Goal: Information Seeking & Learning: Check status

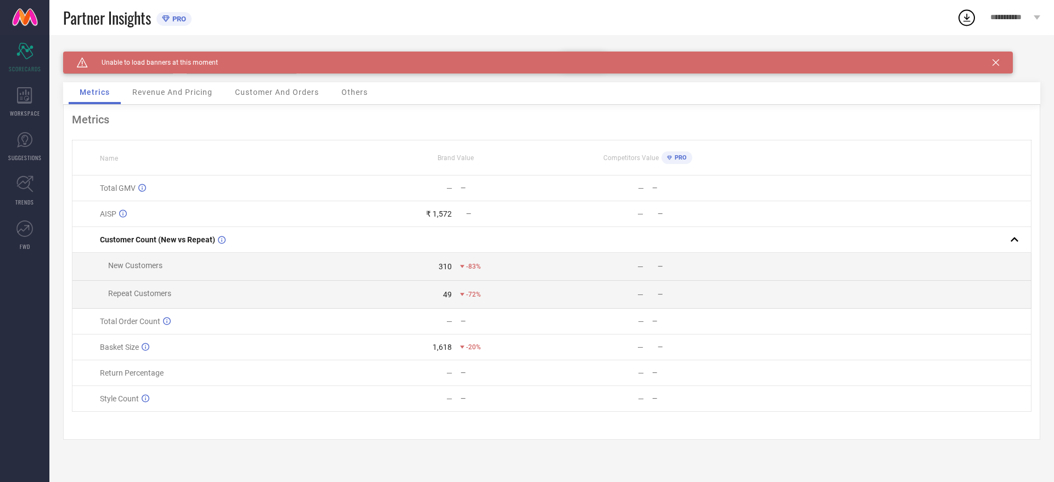
click at [996, 63] on icon at bounding box center [995, 62] width 7 height 7
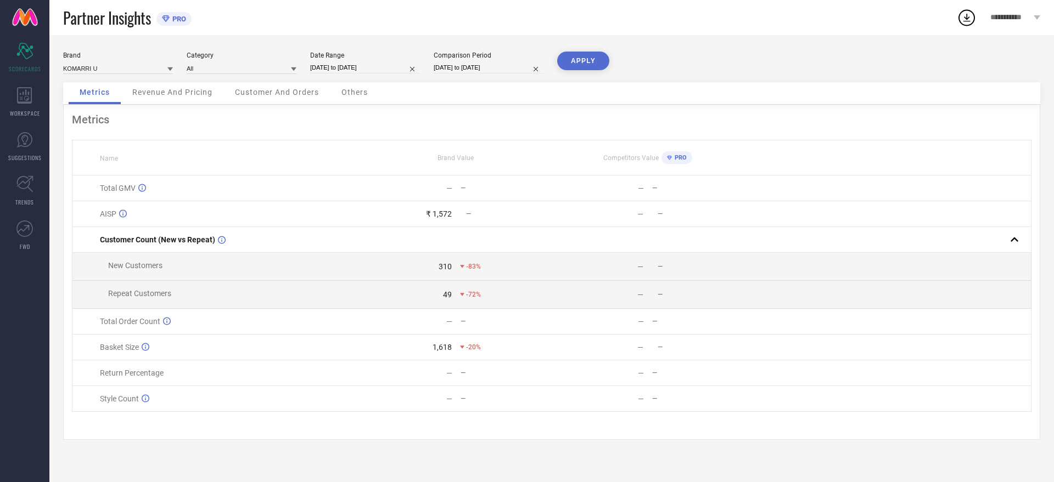
select select "8"
select select "2025"
select select "9"
select select "2025"
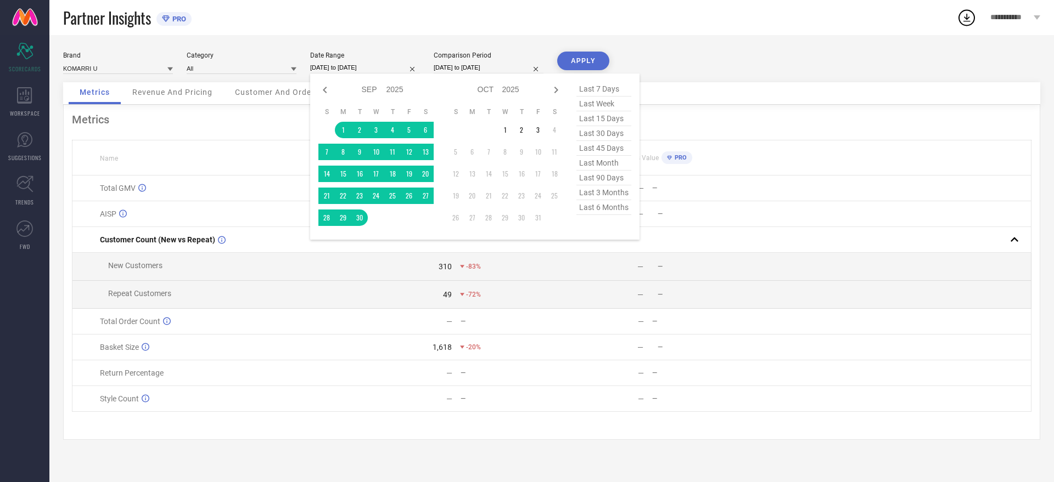
click at [393, 62] on input "[DATE] to [DATE]" at bounding box center [365, 68] width 110 height 12
click at [615, 206] on span "last 6 months" at bounding box center [603, 207] width 55 height 15
type input "[DATE] to [DATE]"
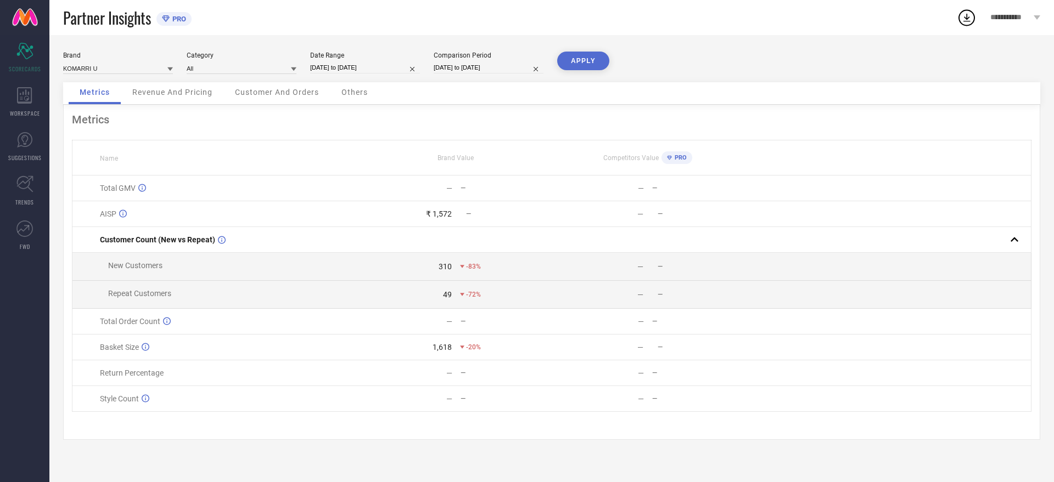
click at [570, 65] on button "APPLY" at bounding box center [583, 61] width 52 height 19
click at [198, 103] on div "Revenue And Pricing" at bounding box center [172, 93] width 102 height 22
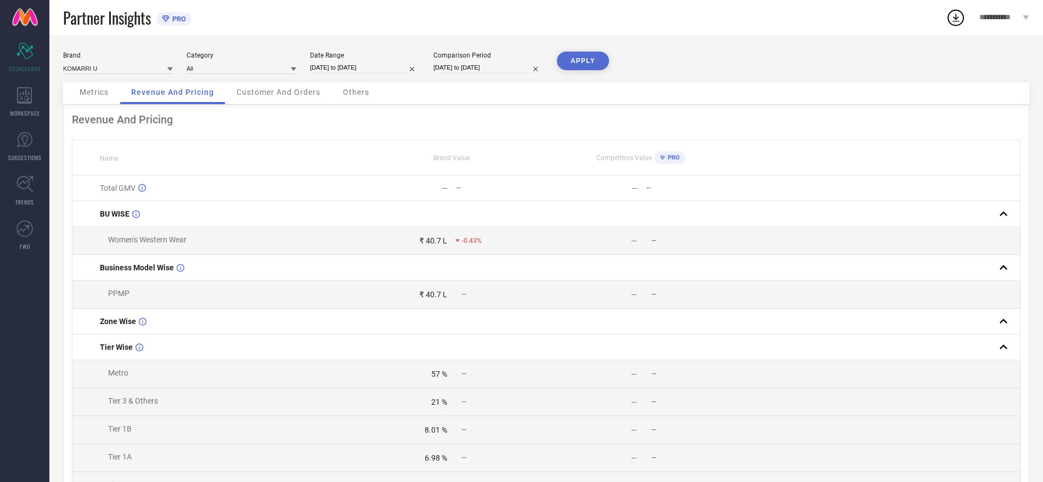
click at [347, 67] on input "[DATE] to [DATE]" at bounding box center [365, 68] width 110 height 12
select select "3"
select select "2025"
select select "4"
select select "2025"
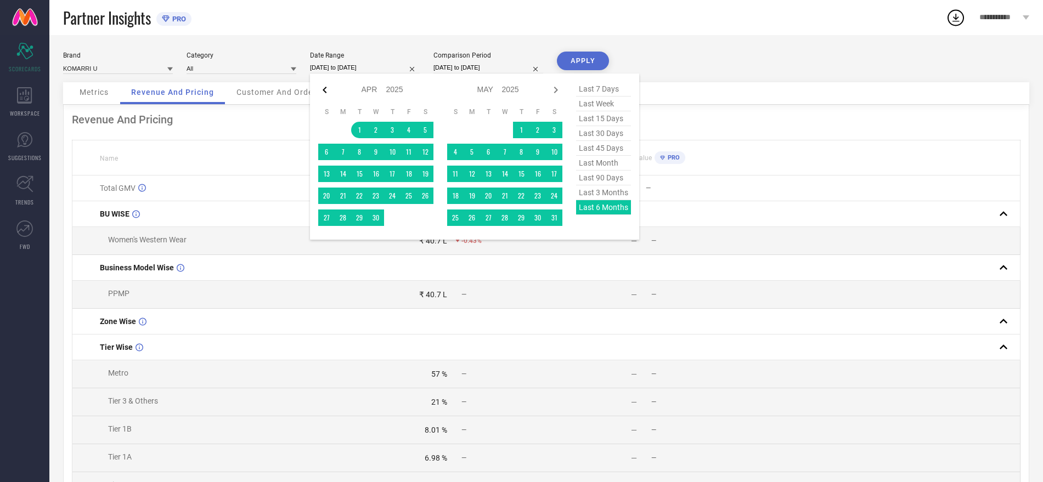
click at [326, 88] on icon at bounding box center [324, 89] width 13 height 13
select select "2"
select select "2025"
select select "3"
select select "2025"
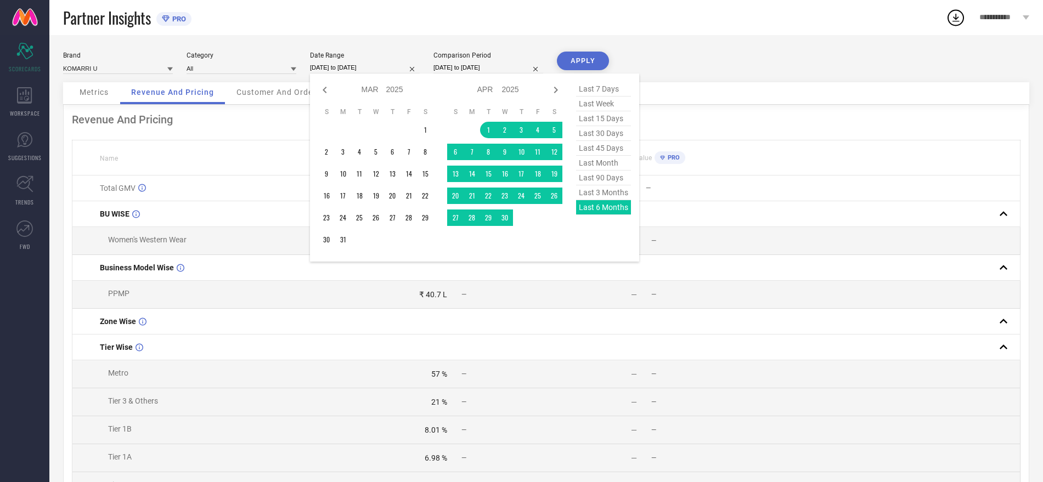
click at [326, 88] on icon at bounding box center [324, 89] width 13 height 13
select select "1"
select select "2025"
select select "2"
select select "2025"
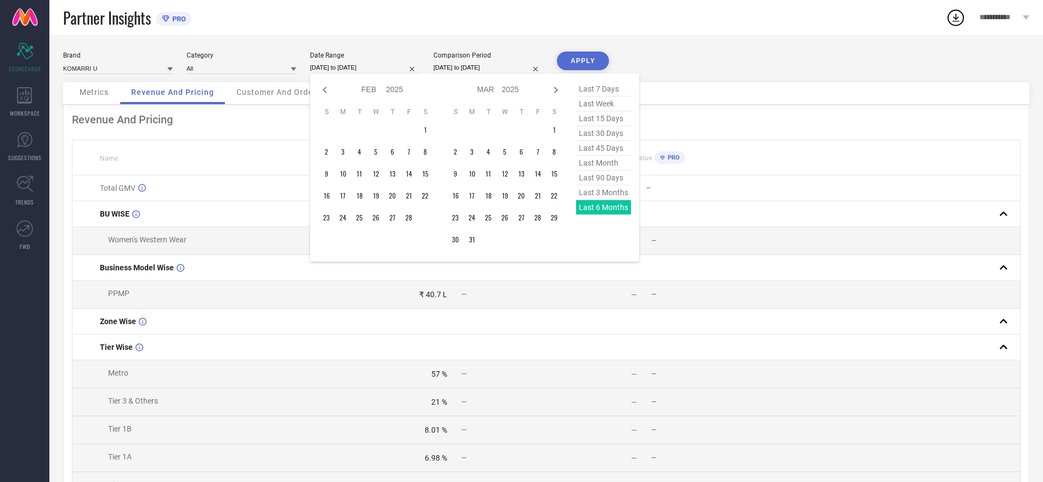
click at [326, 88] on icon at bounding box center [324, 89] width 13 height 13
select select "2025"
select select "1"
select select "2025"
click at [326, 88] on icon at bounding box center [324, 89] width 13 height 13
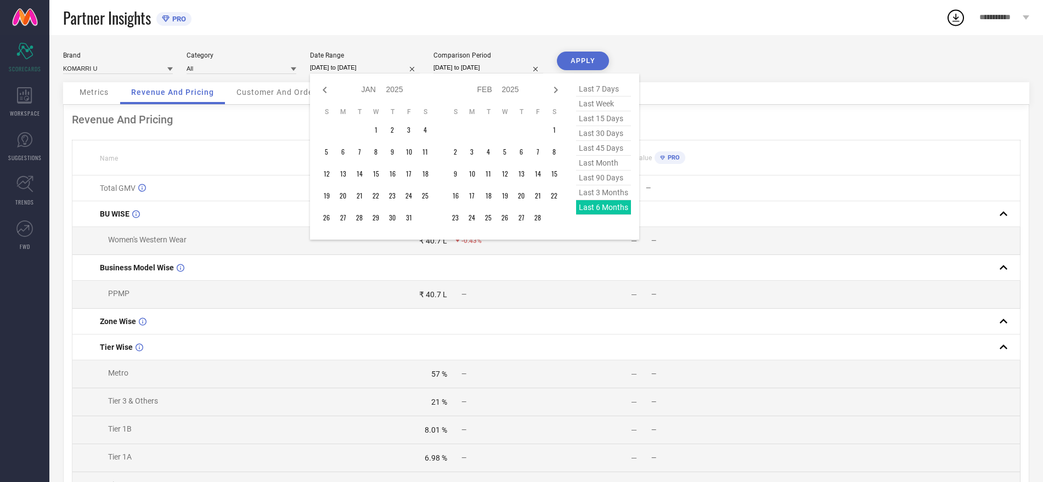
select select "11"
select select "2024"
select select "2025"
click at [326, 88] on icon at bounding box center [324, 89] width 13 height 13
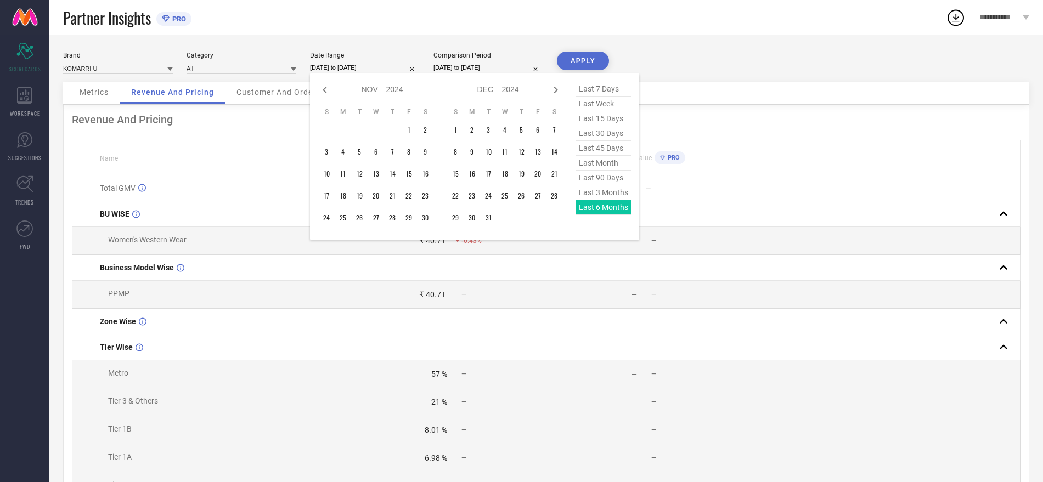
select select "9"
select select "2024"
select select "10"
select select "2024"
type input "After [DATE]"
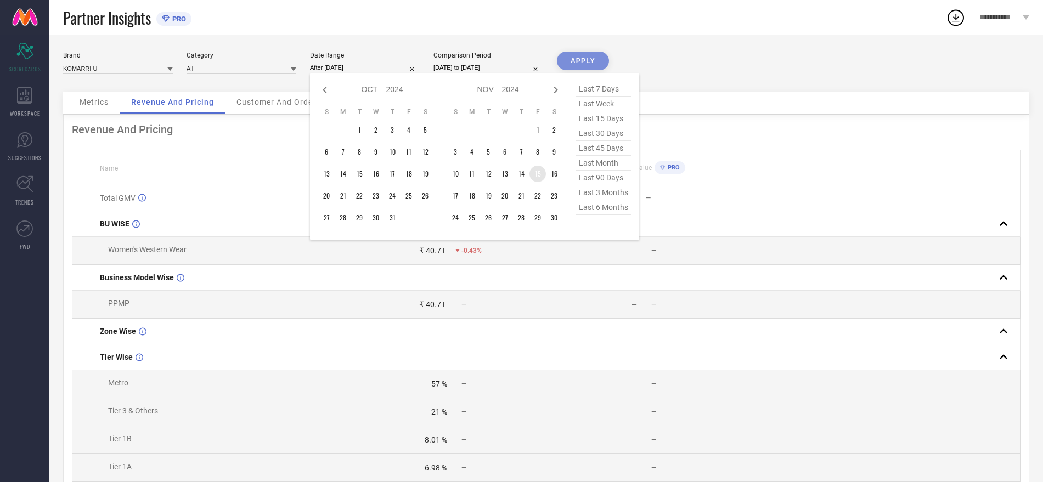
click at [543, 178] on td "15" at bounding box center [538, 174] width 16 height 16
click at [556, 88] on icon at bounding box center [556, 90] width 4 height 7
select select "10"
select select "2024"
select select "11"
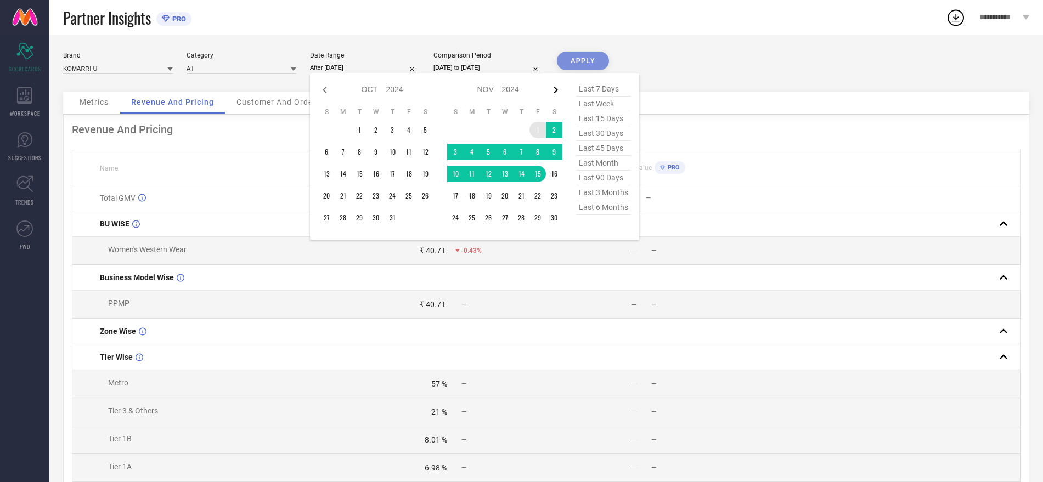
select select "2024"
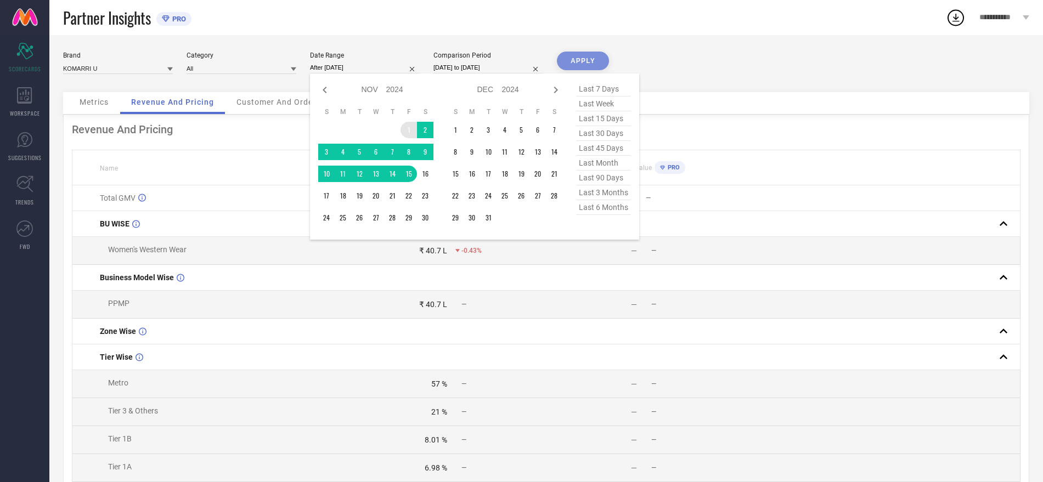
click at [556, 88] on icon at bounding box center [556, 90] width 4 height 7
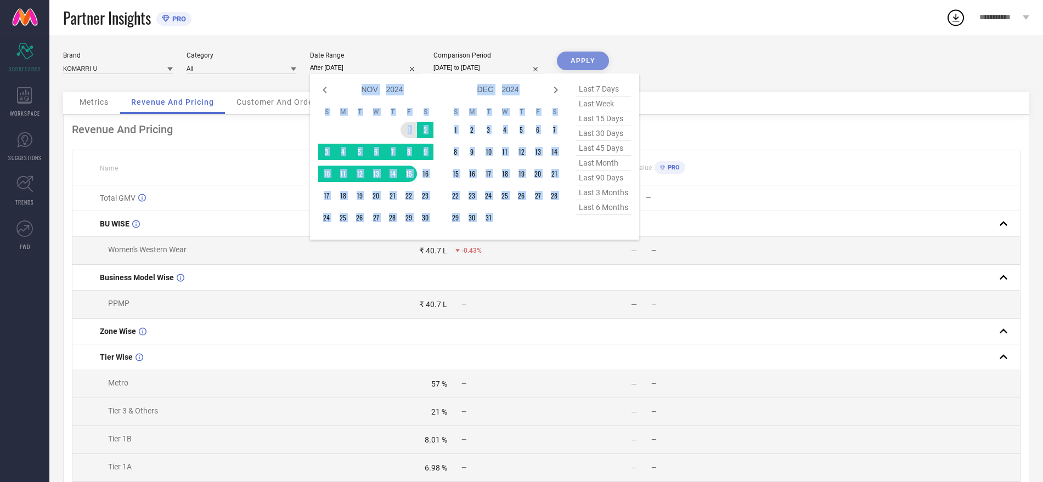
select select "11"
select select "2024"
select select "2025"
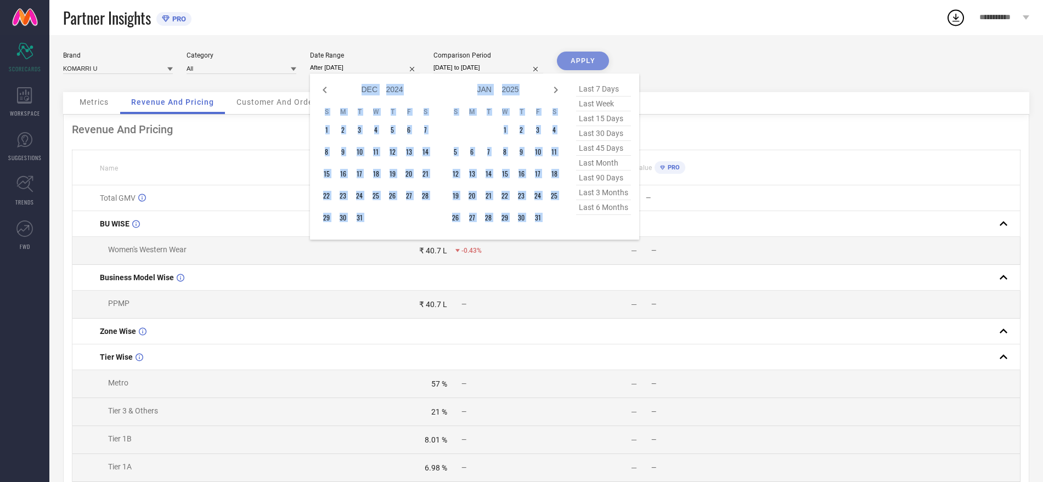
click at [556, 88] on icon at bounding box center [556, 90] width 4 height 7
select select "2025"
select select "1"
select select "2025"
click at [556, 88] on icon at bounding box center [556, 90] width 4 height 7
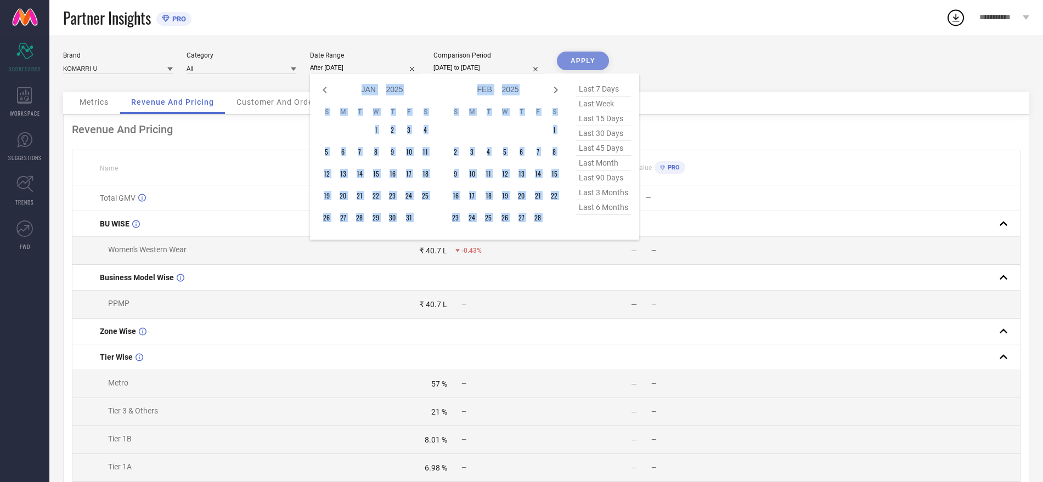
select select "1"
select select "2025"
select select "2"
select select "2025"
click at [556, 88] on icon at bounding box center [556, 90] width 4 height 7
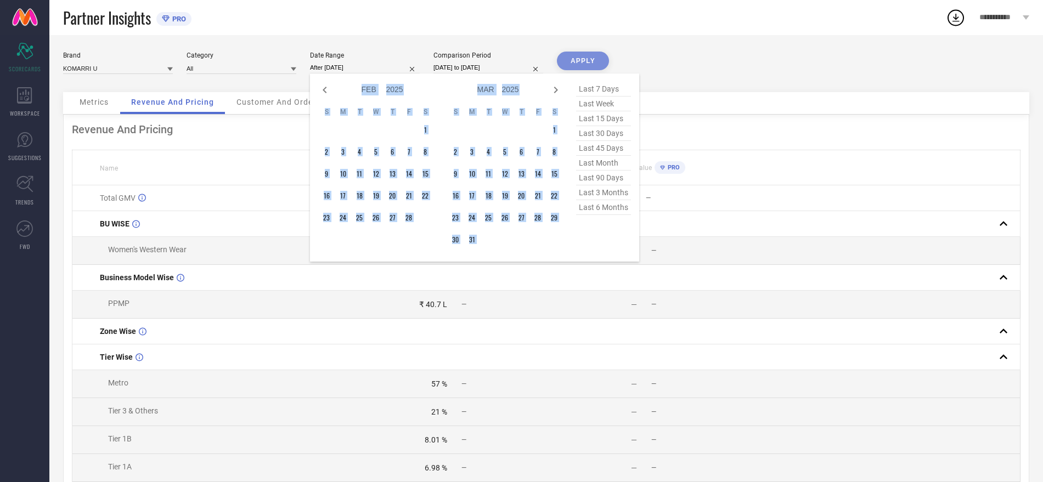
select select "2"
select select "2025"
select select "3"
select select "2025"
click at [556, 88] on icon at bounding box center [556, 90] width 4 height 7
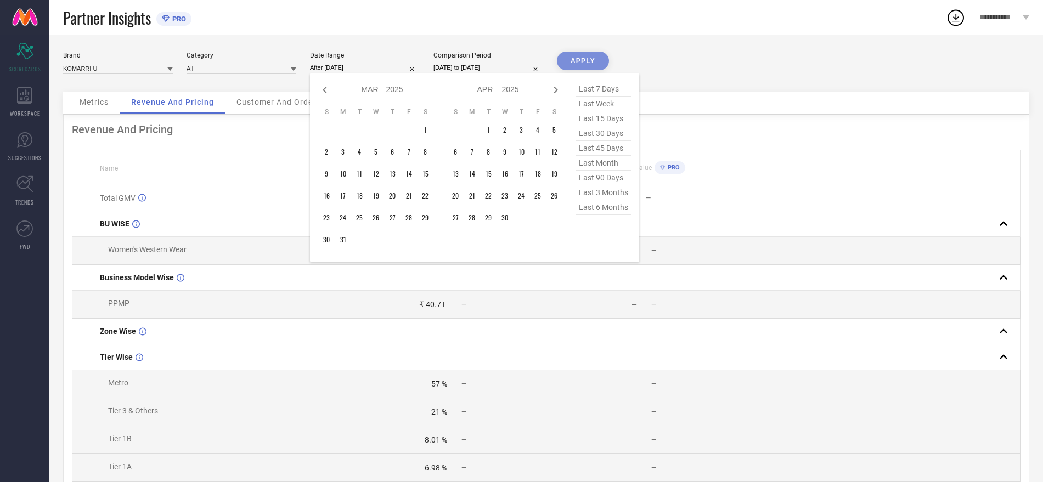
select select "3"
select select "2025"
select select "4"
select select "2025"
click at [556, 88] on icon at bounding box center [556, 90] width 4 height 7
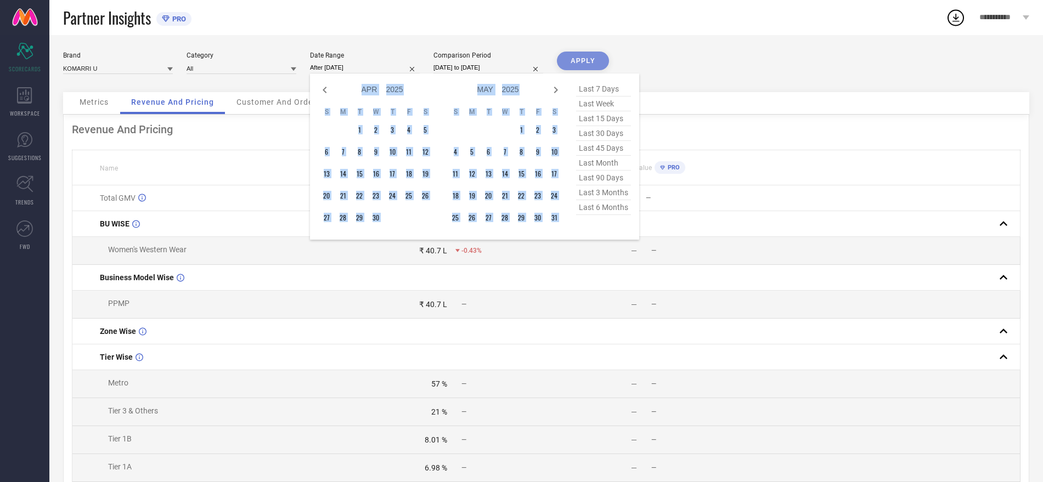
select select "4"
select select "2025"
select select "5"
select select "2025"
click at [556, 88] on icon at bounding box center [556, 90] width 4 height 7
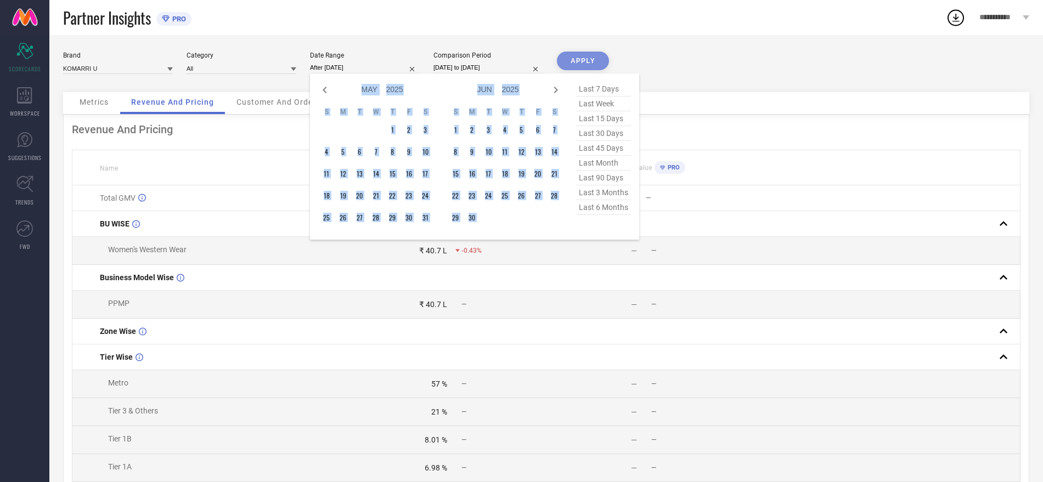
select select "5"
select select "2025"
select select "6"
select select "2025"
click at [556, 88] on icon at bounding box center [556, 90] width 4 height 7
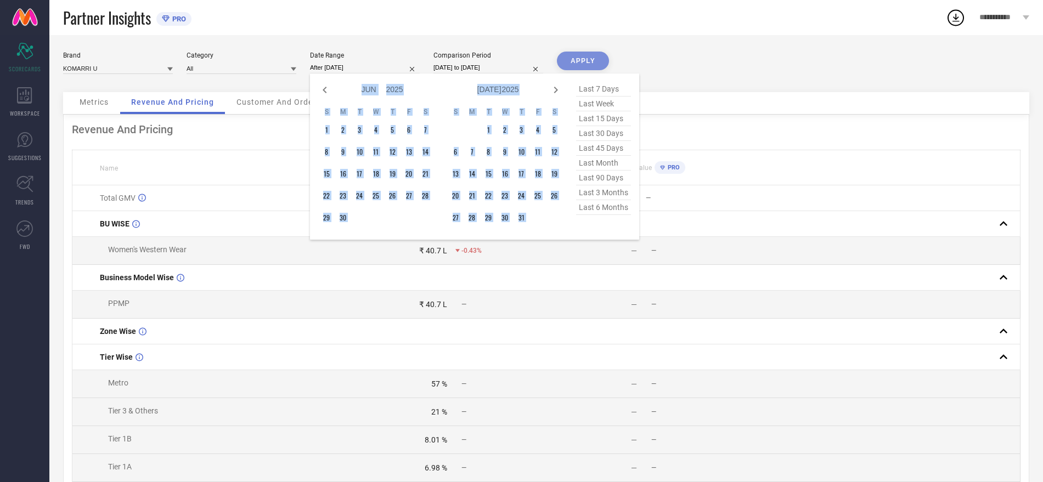
select select "7"
select select "2025"
select select "8"
select select "2025"
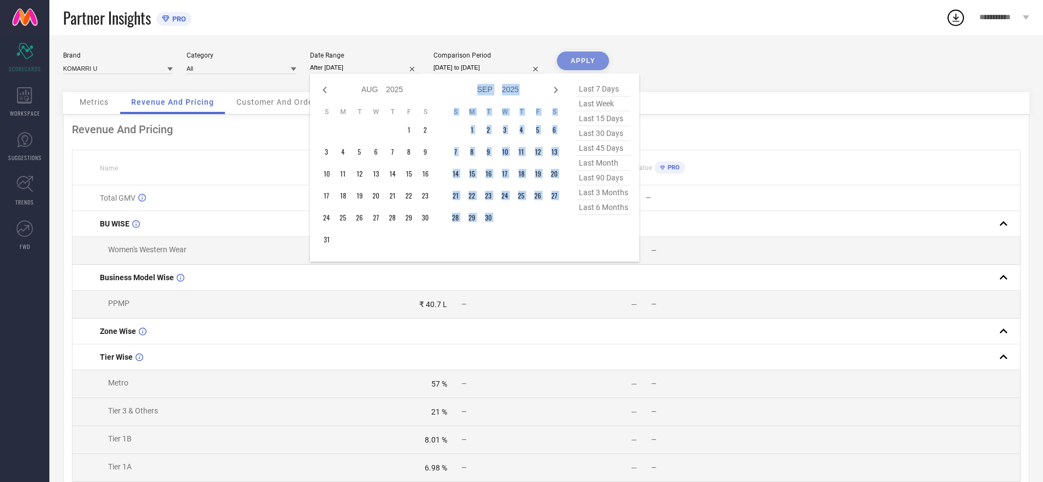
click at [556, 88] on icon at bounding box center [556, 90] width 4 height 7
select select "8"
select select "2025"
select select "9"
select select "2025"
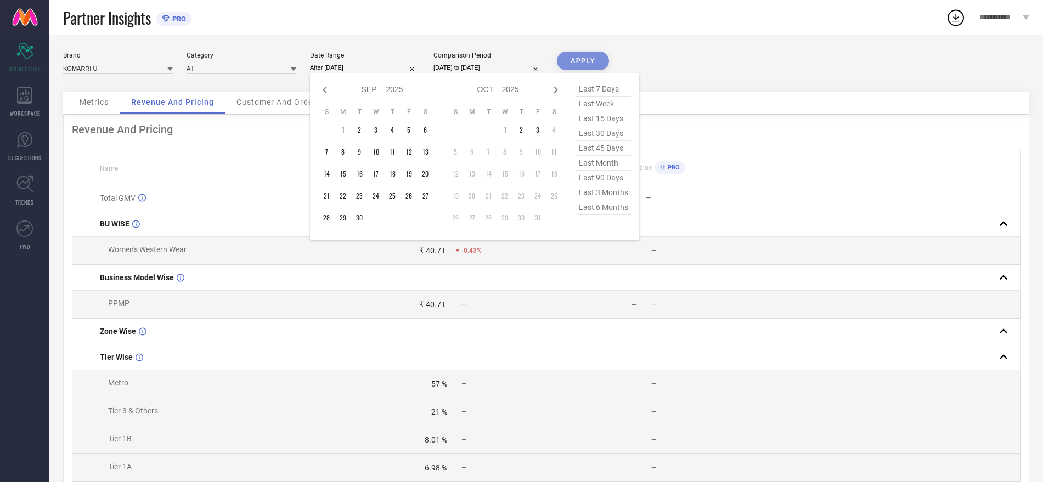
click at [614, 227] on div "last 7 days last week last 15 days last 30 days last 45 days last month last 90…" at bounding box center [603, 157] width 55 height 150
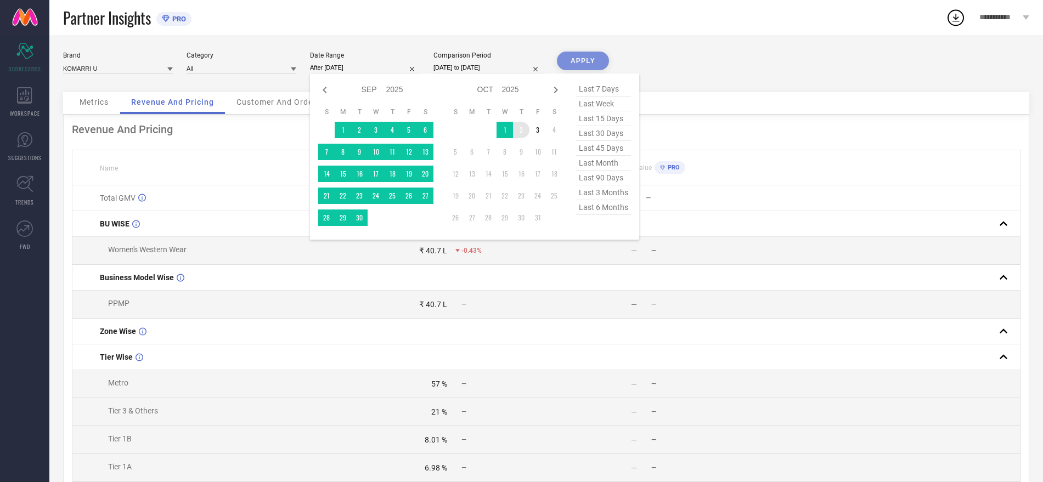
type input "[DATE] to [DATE]"
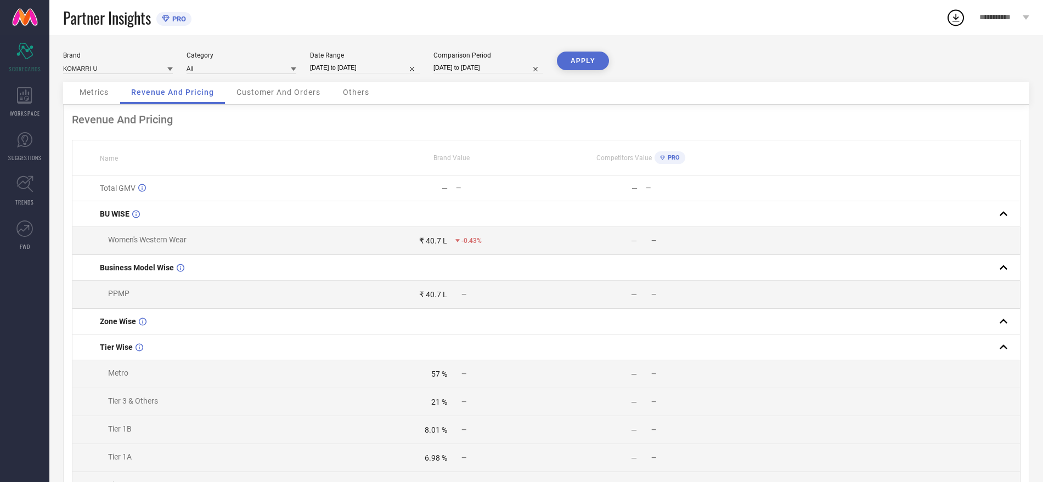
click at [585, 53] on button "APPLY" at bounding box center [583, 61] width 52 height 19
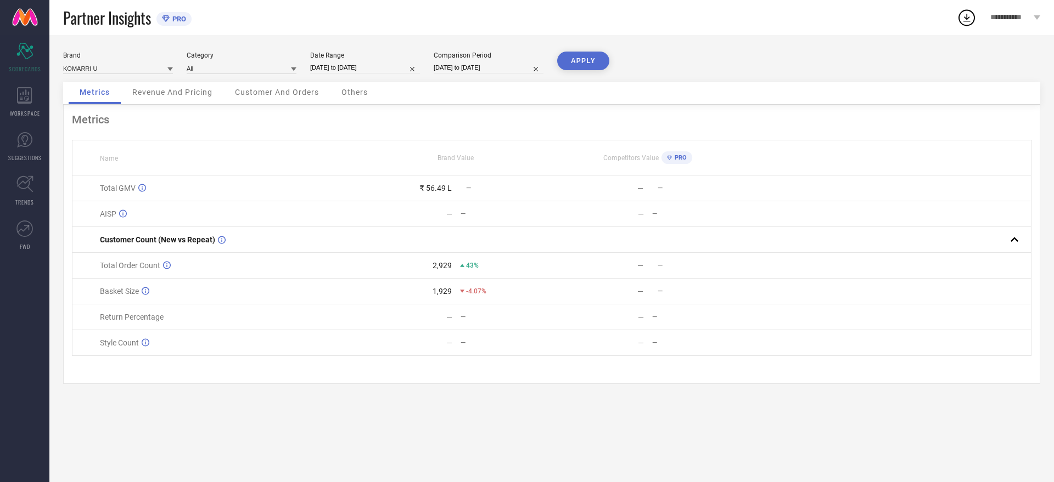
select select "10"
select select "2024"
select select "11"
select select "2024"
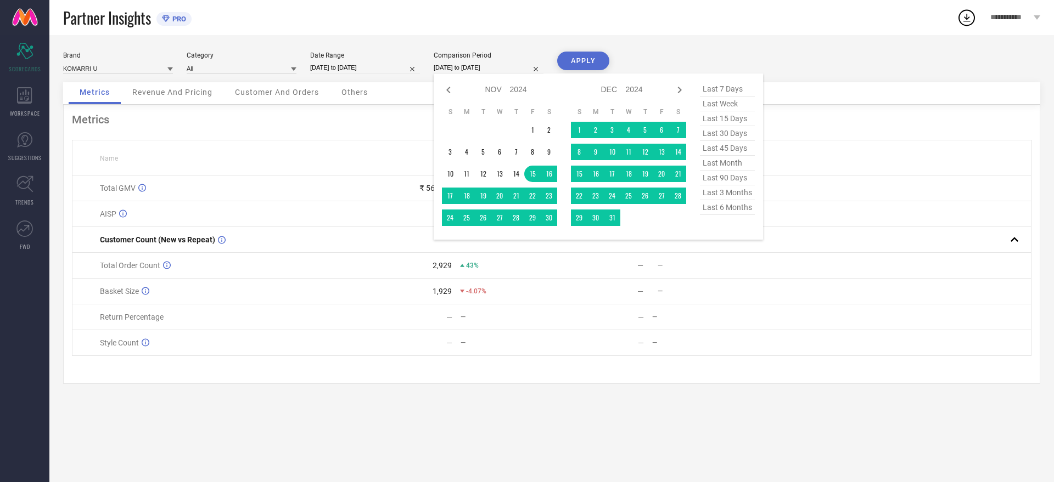
click at [519, 69] on input "[DATE] to [DATE]" at bounding box center [489, 68] width 110 height 12
type input "After [DATE]"
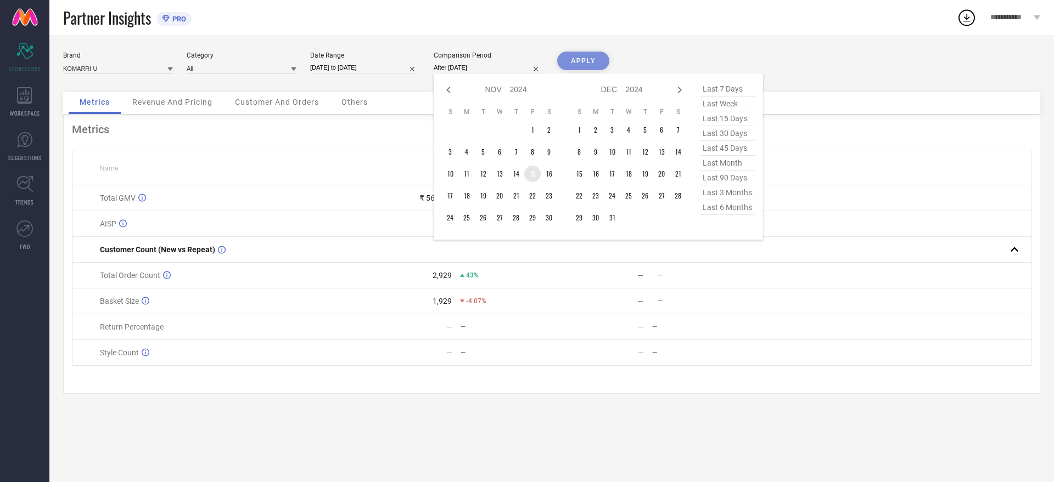
click at [536, 172] on td "15" at bounding box center [532, 174] width 16 height 16
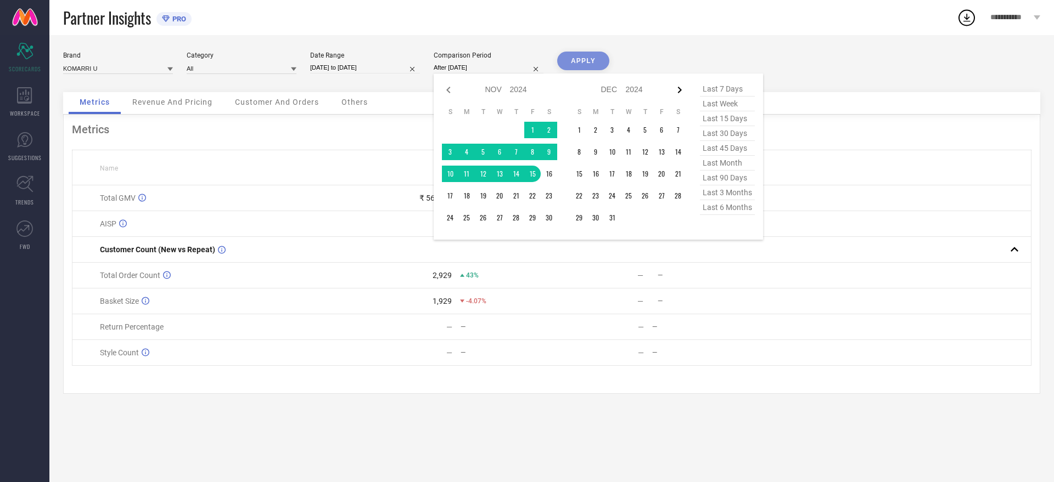
click at [679, 91] on icon at bounding box center [680, 90] width 4 height 7
select select "11"
select select "2024"
select select "2025"
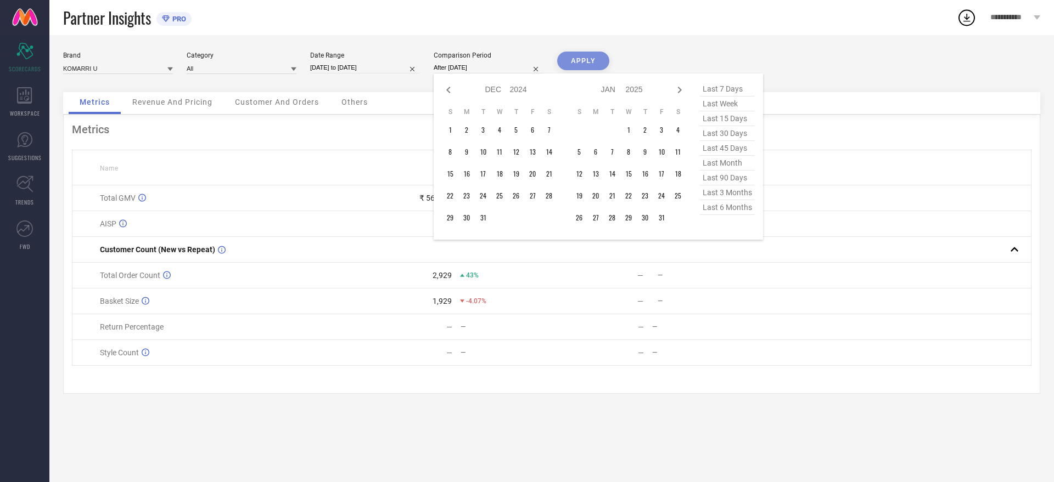
click at [679, 91] on icon at bounding box center [680, 90] width 4 height 7
select select "2025"
select select "1"
select select "2025"
click at [679, 91] on icon at bounding box center [680, 90] width 4 height 7
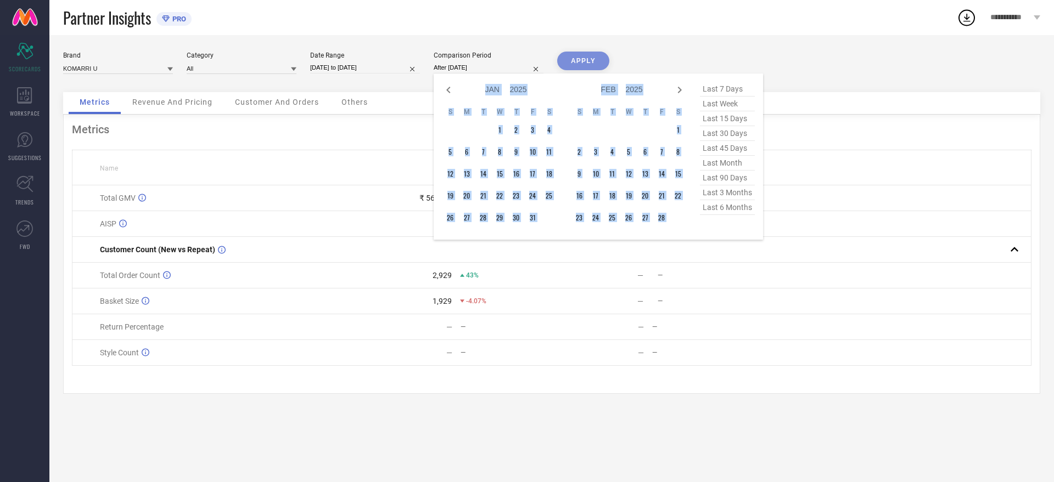
select select "1"
select select "2025"
select select "2"
select select "2025"
click at [679, 91] on icon at bounding box center [680, 90] width 4 height 7
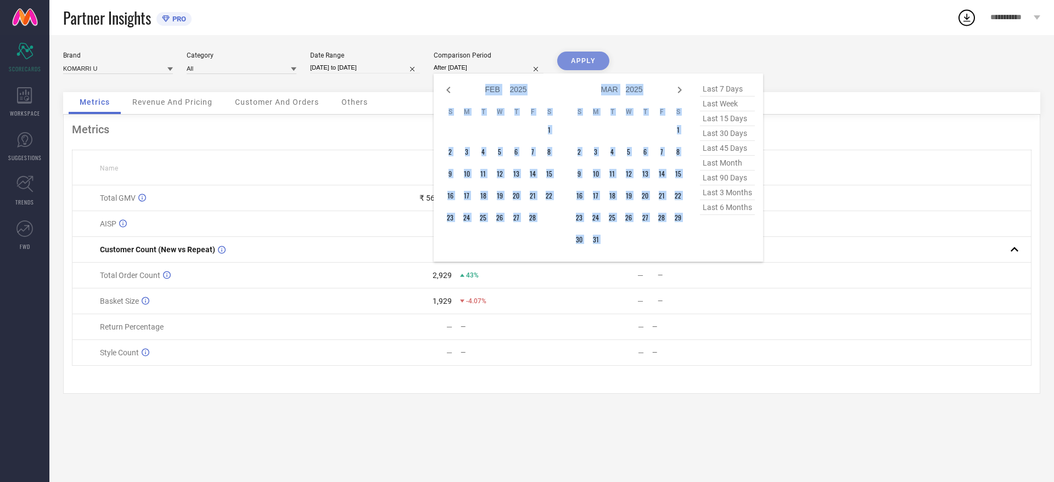
select select "2"
select select "2025"
select select "3"
select select "2025"
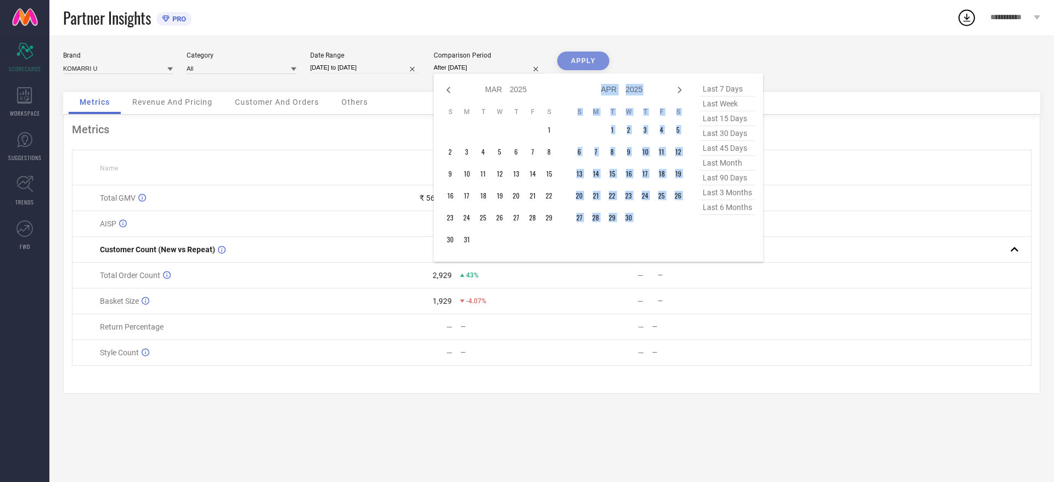
click at [679, 91] on icon at bounding box center [680, 90] width 4 height 7
select select "3"
select select "2025"
select select "4"
select select "2025"
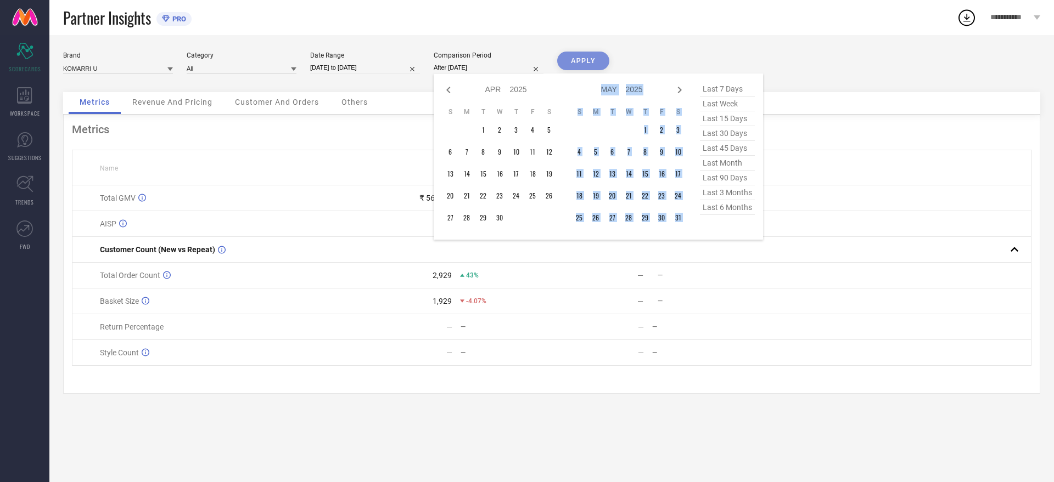
click at [679, 91] on icon at bounding box center [680, 90] width 4 height 7
select select "4"
select select "2025"
select select "5"
select select "2025"
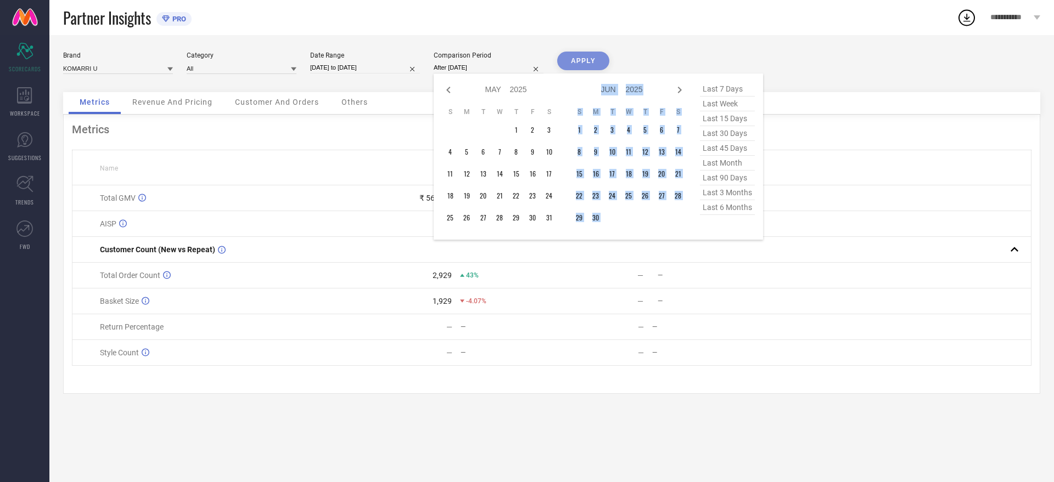
click at [679, 91] on icon at bounding box center [680, 90] width 4 height 7
select select "5"
select select "2025"
select select "6"
select select "2025"
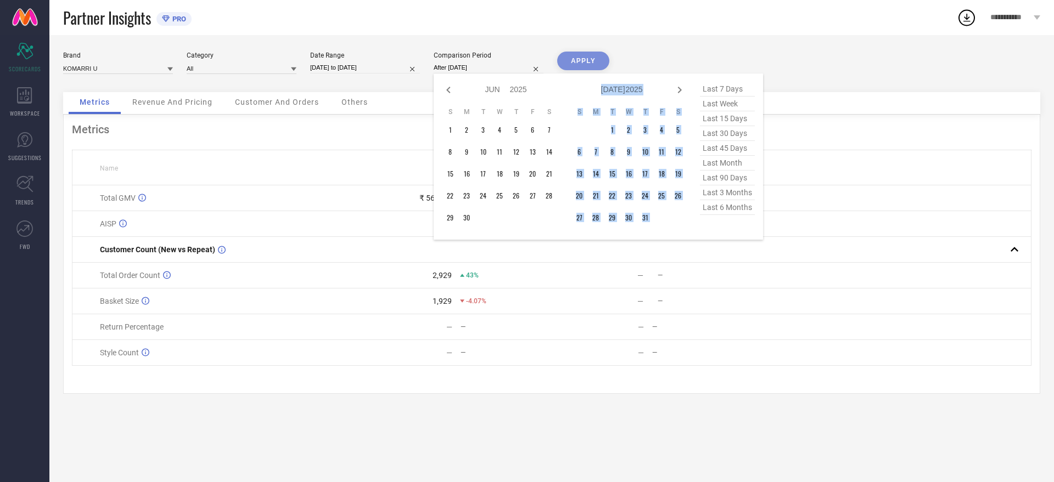
click at [679, 91] on icon at bounding box center [680, 90] width 4 height 7
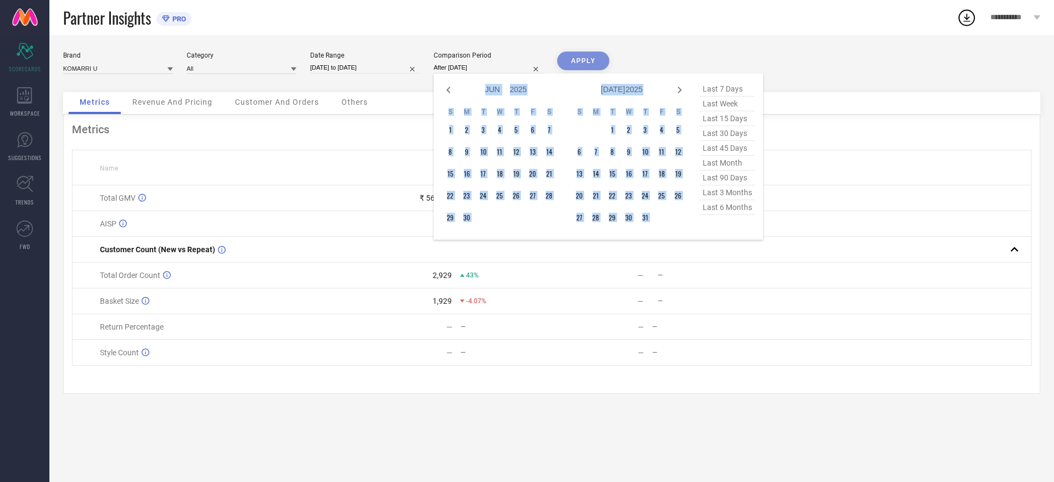
select select "6"
select select "2025"
select select "7"
select select "2025"
click at [679, 91] on icon at bounding box center [680, 90] width 4 height 7
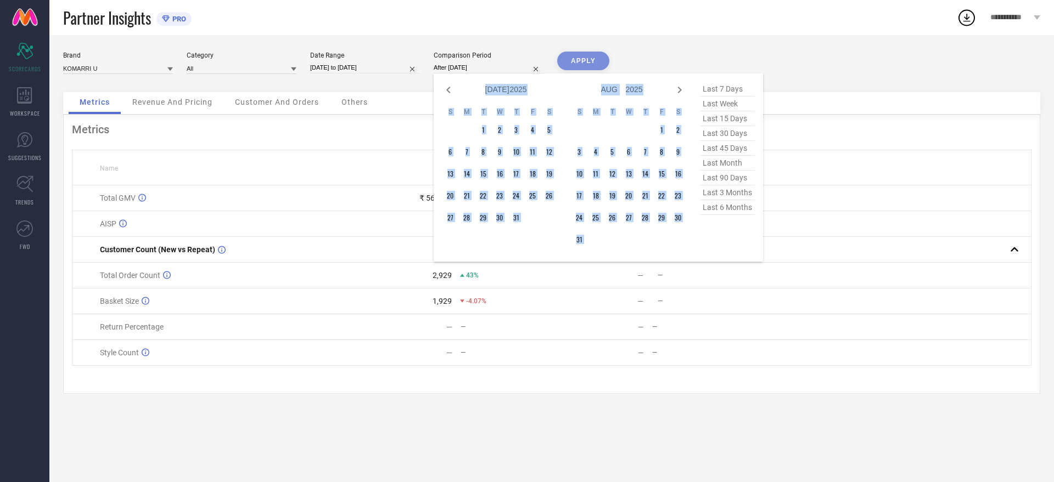
select select "7"
select select "2025"
select select "8"
select select "2025"
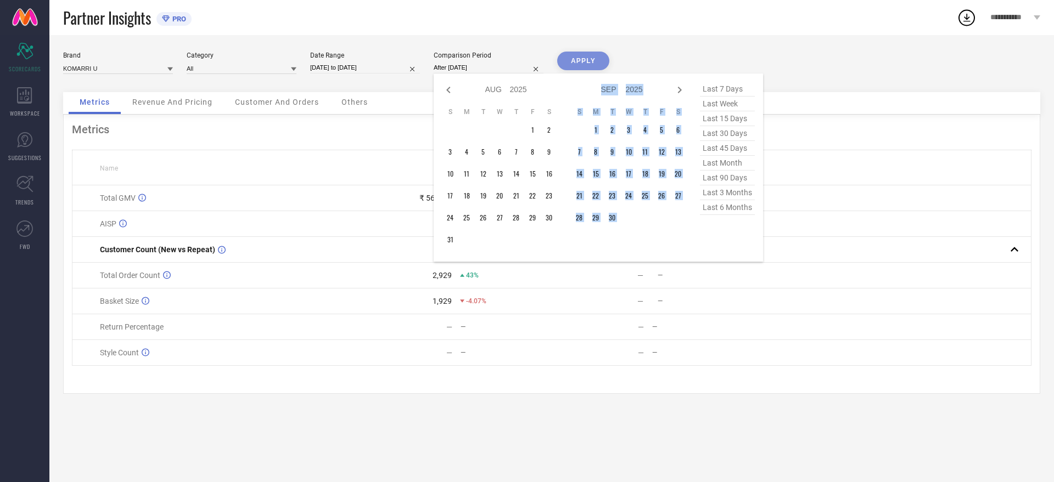
click at [679, 91] on icon at bounding box center [680, 90] width 4 height 7
select select "8"
select select "2025"
select select "9"
select select "2025"
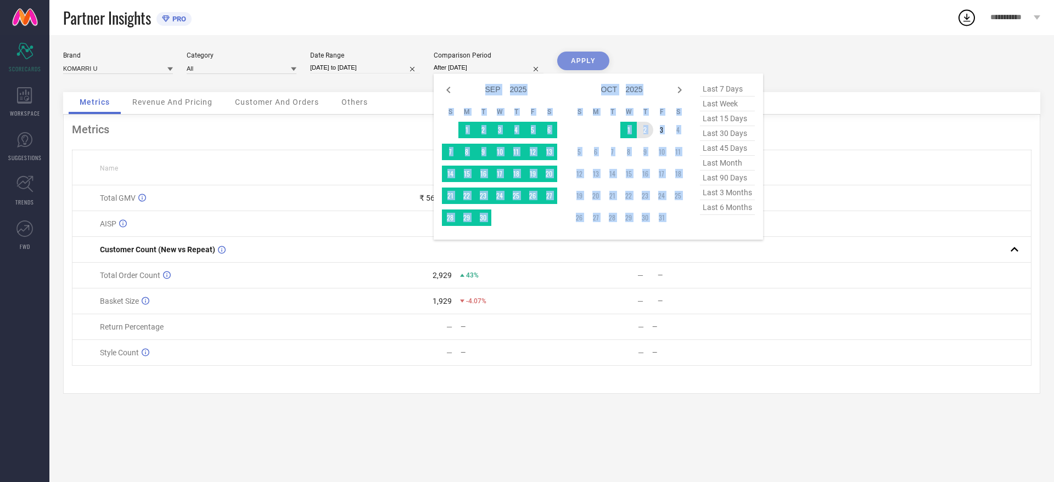
type input "[DATE] to [DATE]"
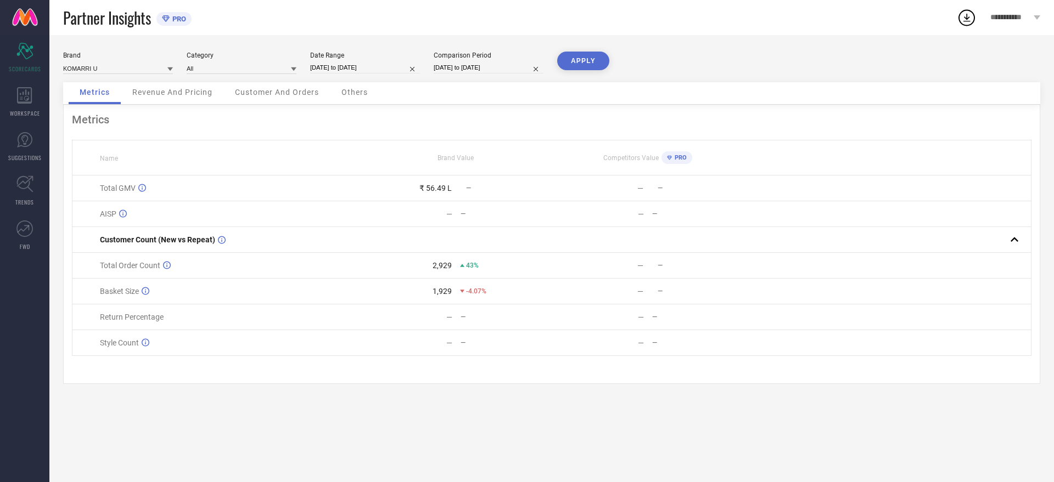
click at [596, 58] on button "APPLY" at bounding box center [583, 61] width 52 height 19
click at [893, 88] on div "Metrics Revenue And Pricing Customer And Orders Others" at bounding box center [551, 93] width 977 height 22
click at [177, 85] on div "Revenue And Pricing" at bounding box center [172, 93] width 102 height 22
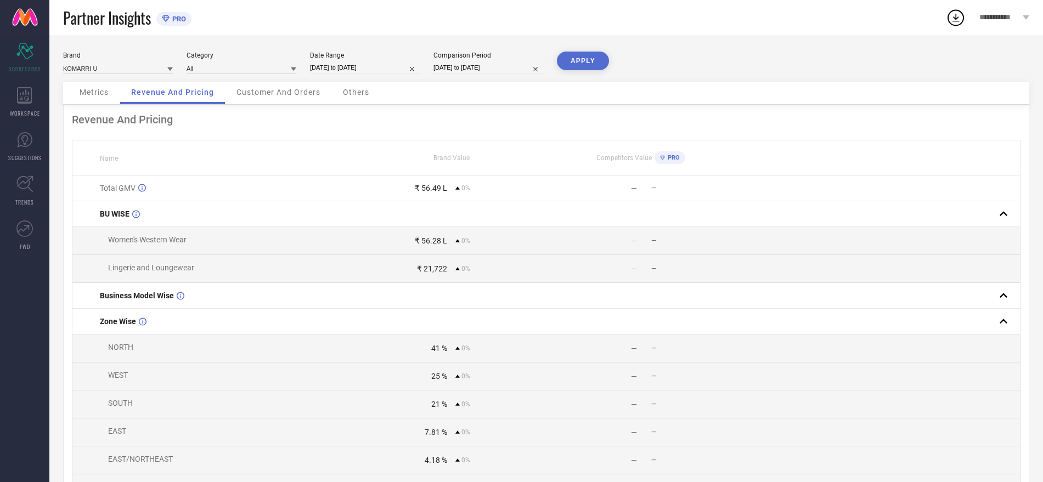
click at [275, 95] on span "Customer And Orders" at bounding box center [279, 92] width 84 height 9
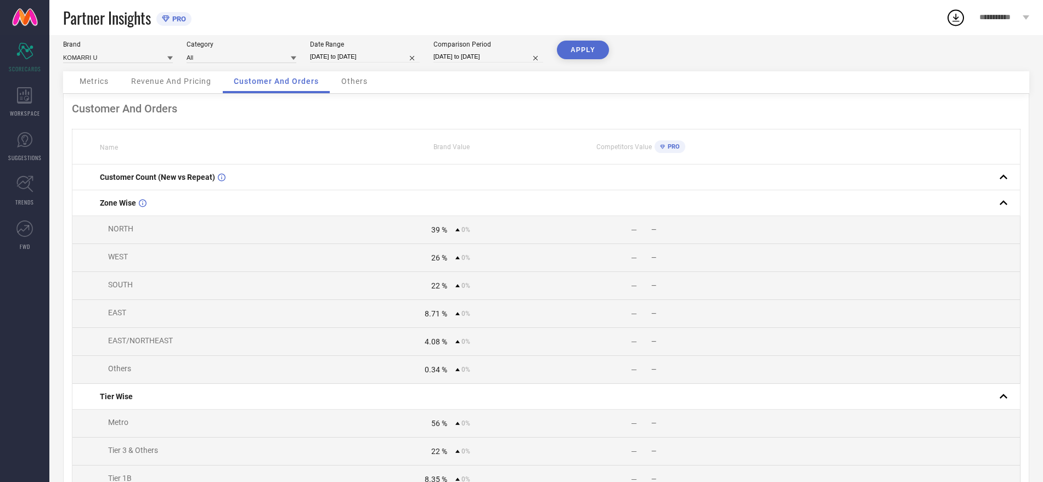
scroll to position [12, 0]
click at [353, 77] on span "Others" at bounding box center [354, 80] width 26 height 9
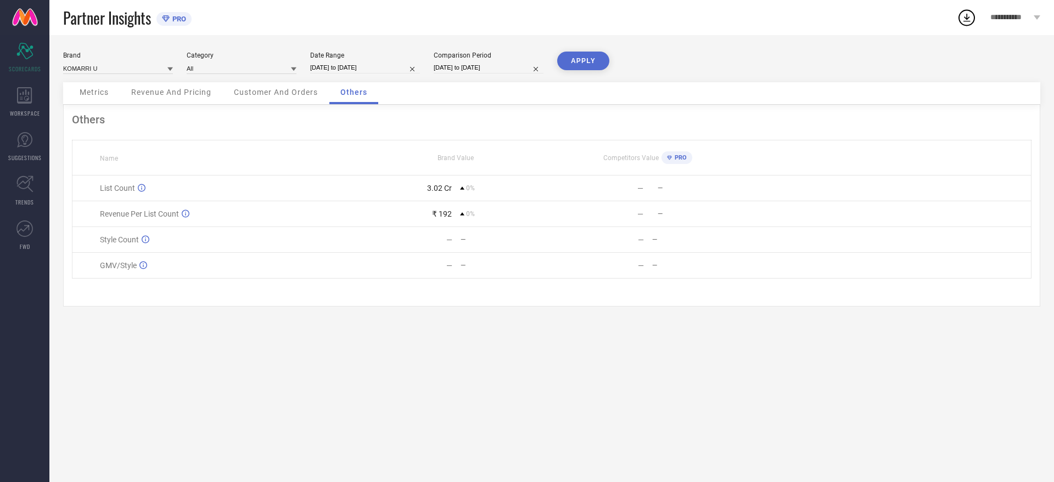
click at [277, 93] on span "Customer And Orders" at bounding box center [276, 92] width 84 height 9
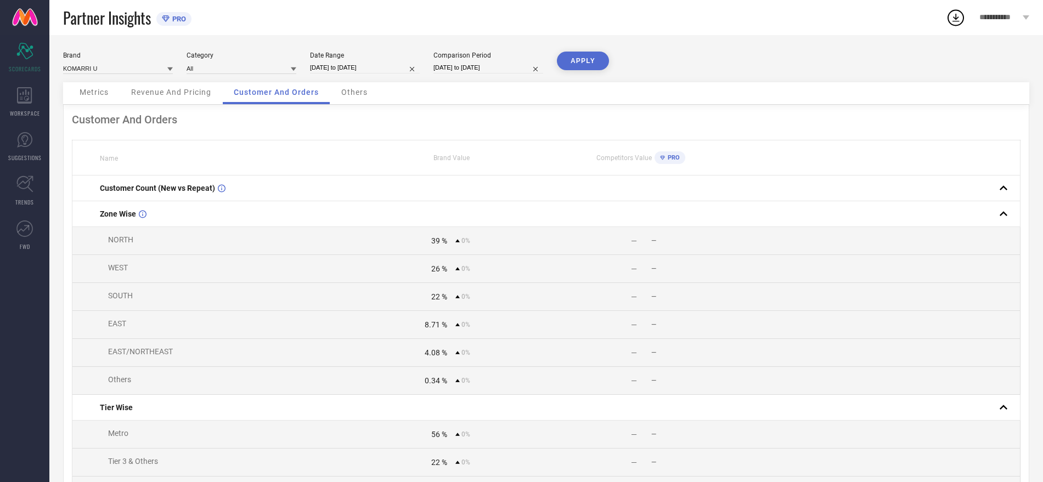
click at [181, 101] on div "Revenue And Pricing" at bounding box center [171, 93] width 102 height 22
